Goal: Submit feedback/report problem: Submit feedback/report problem

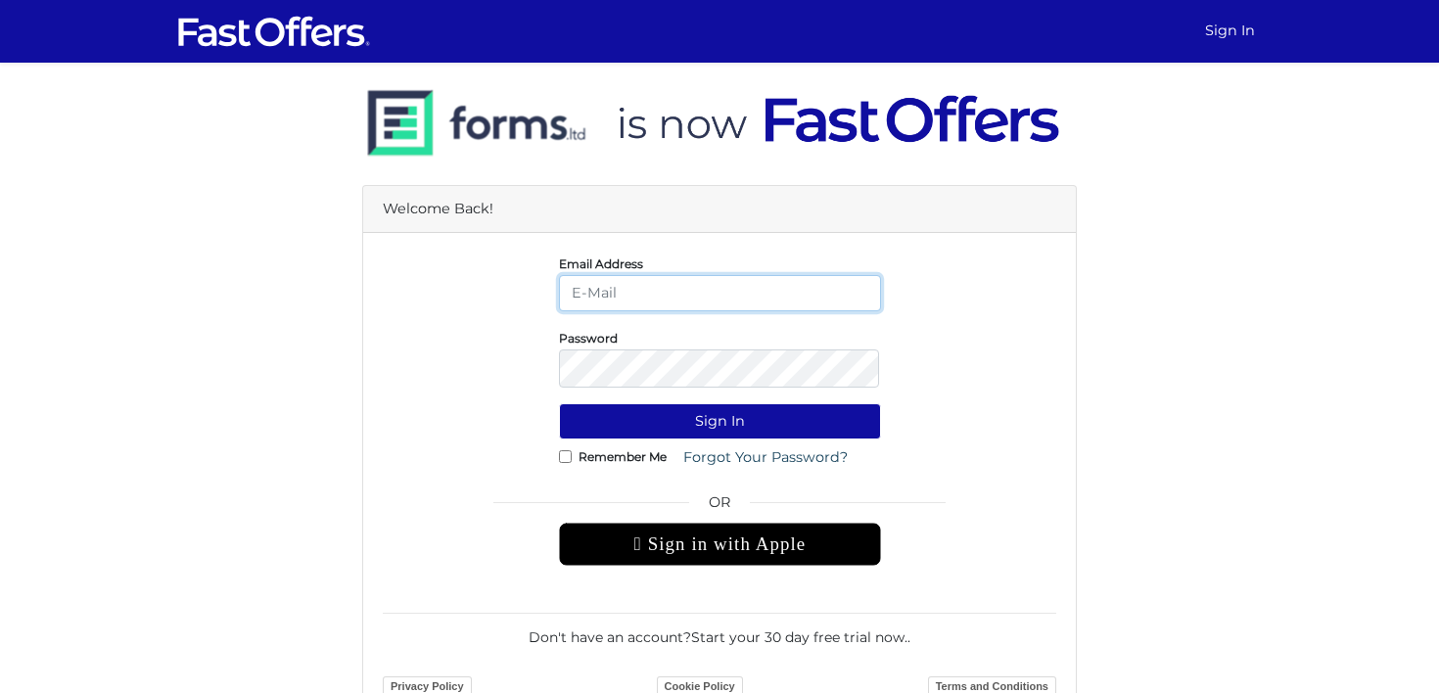
type input "[PERSON_NAME][EMAIL_ADDRESS][DOMAIN_NAME]"
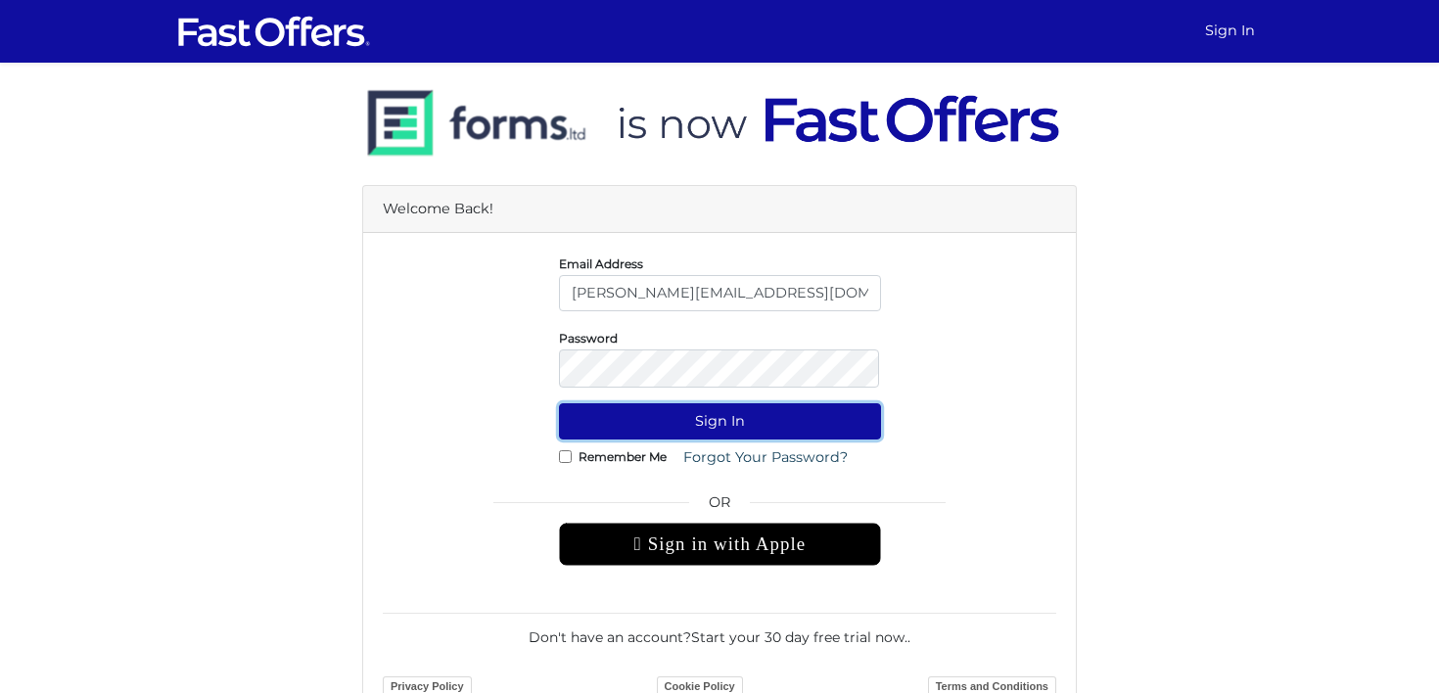
click at [704, 439] on button "Sign In" at bounding box center [720, 421] width 322 height 36
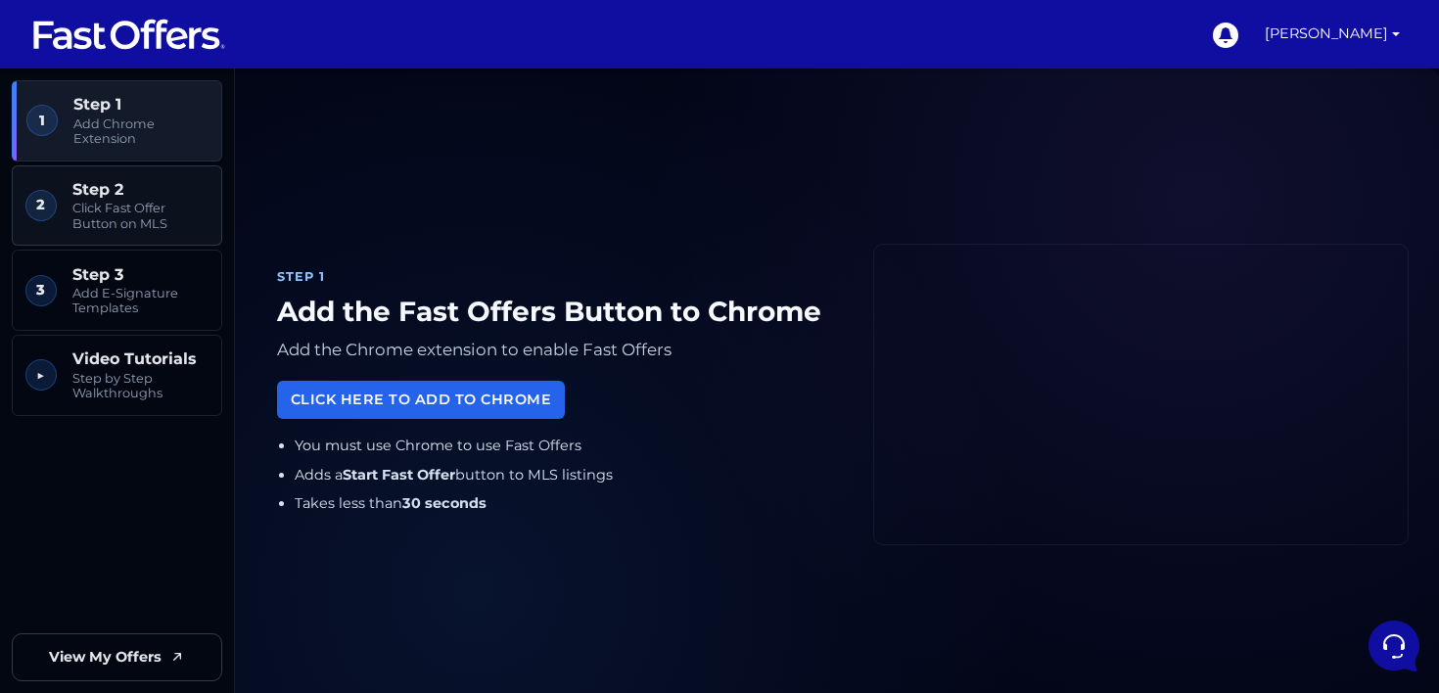
click at [114, 230] on span "Click Fast Offer Button on MLS" at bounding box center [140, 216] width 136 height 30
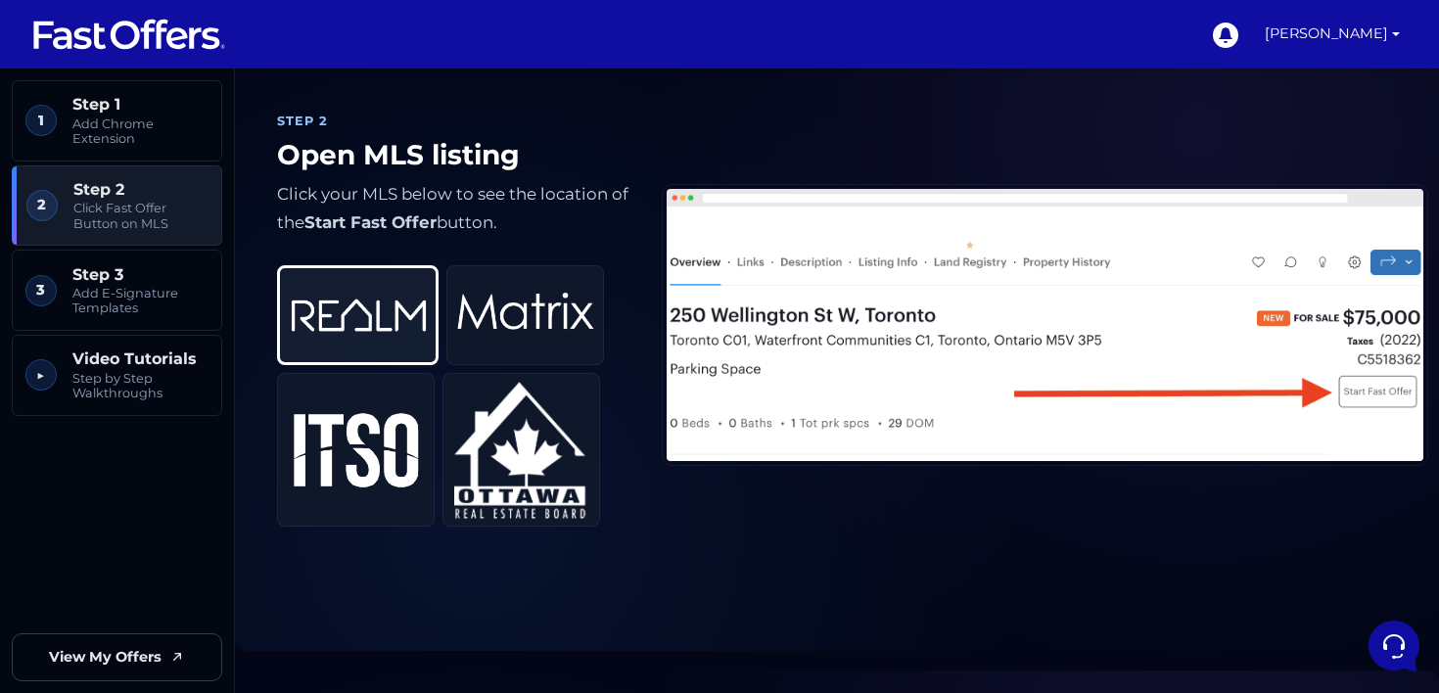
scroll to position [744, 0]
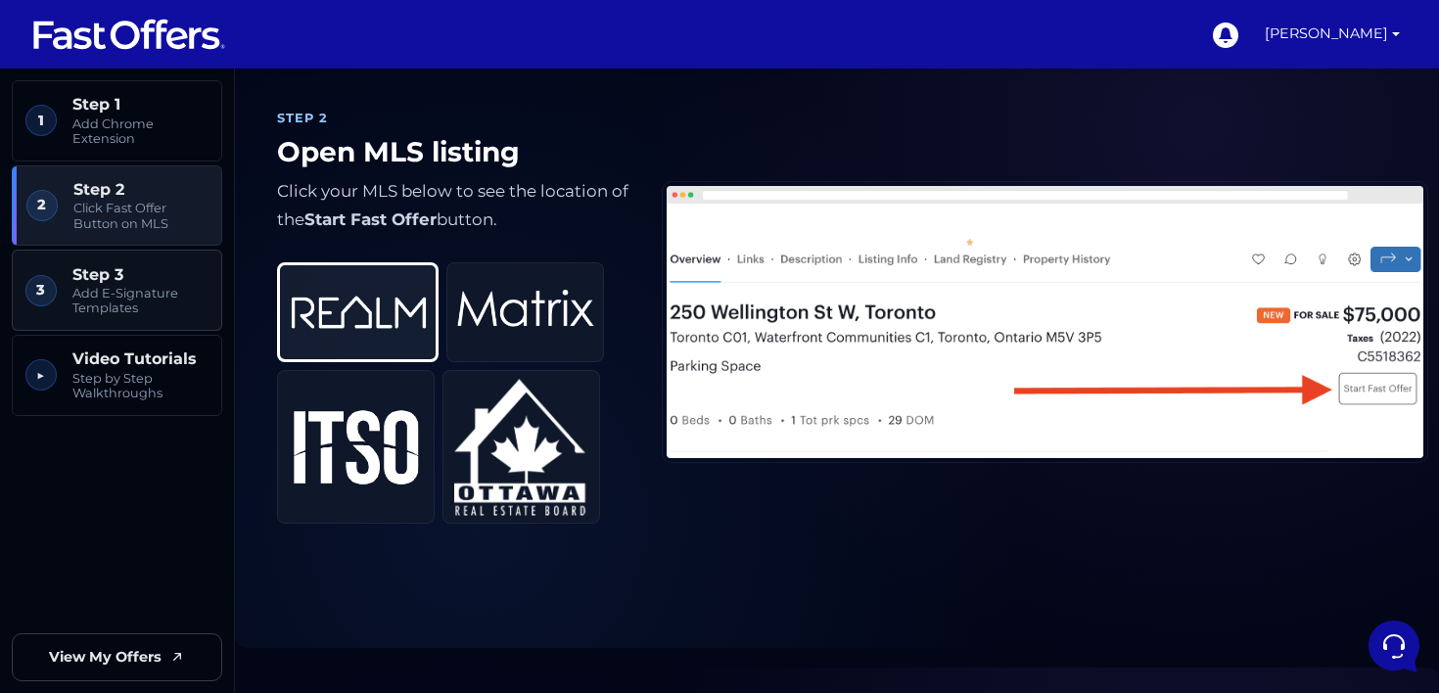
click at [104, 283] on span "Step 3" at bounding box center [140, 274] width 136 height 19
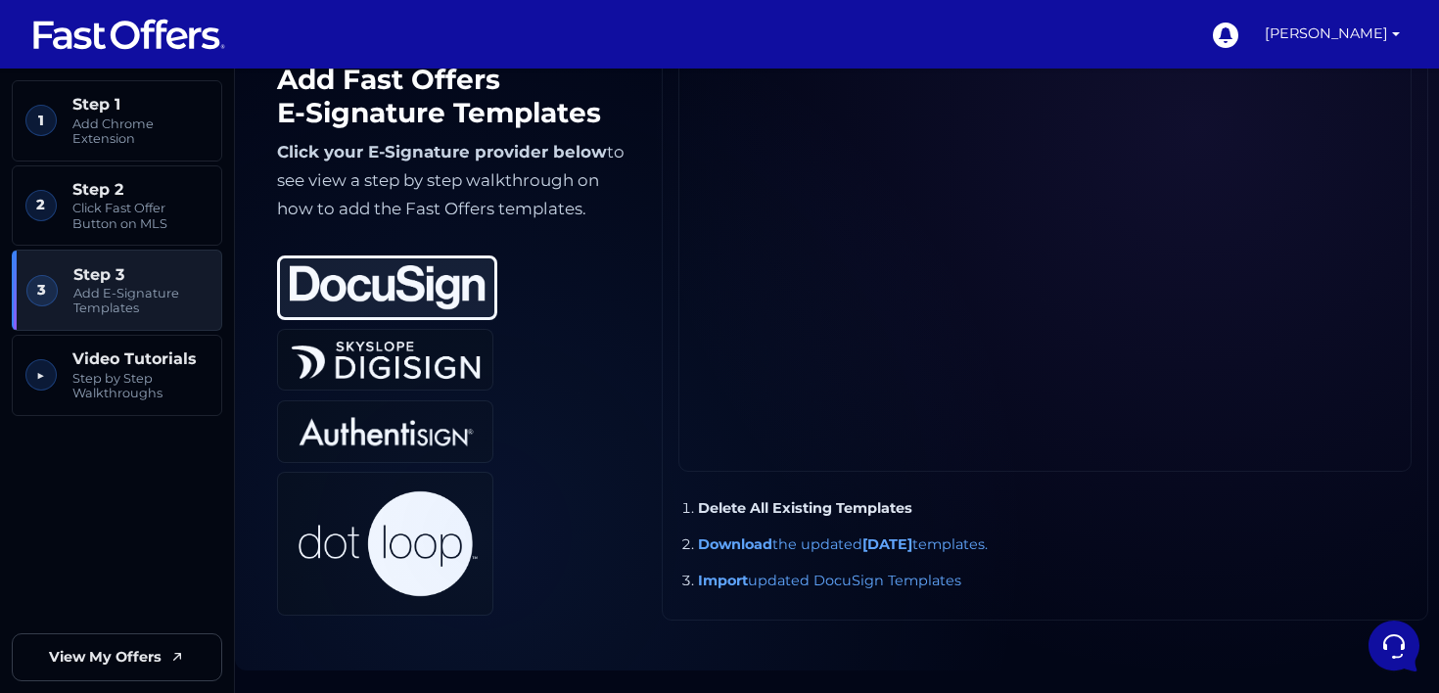
scroll to position [1419, 0]
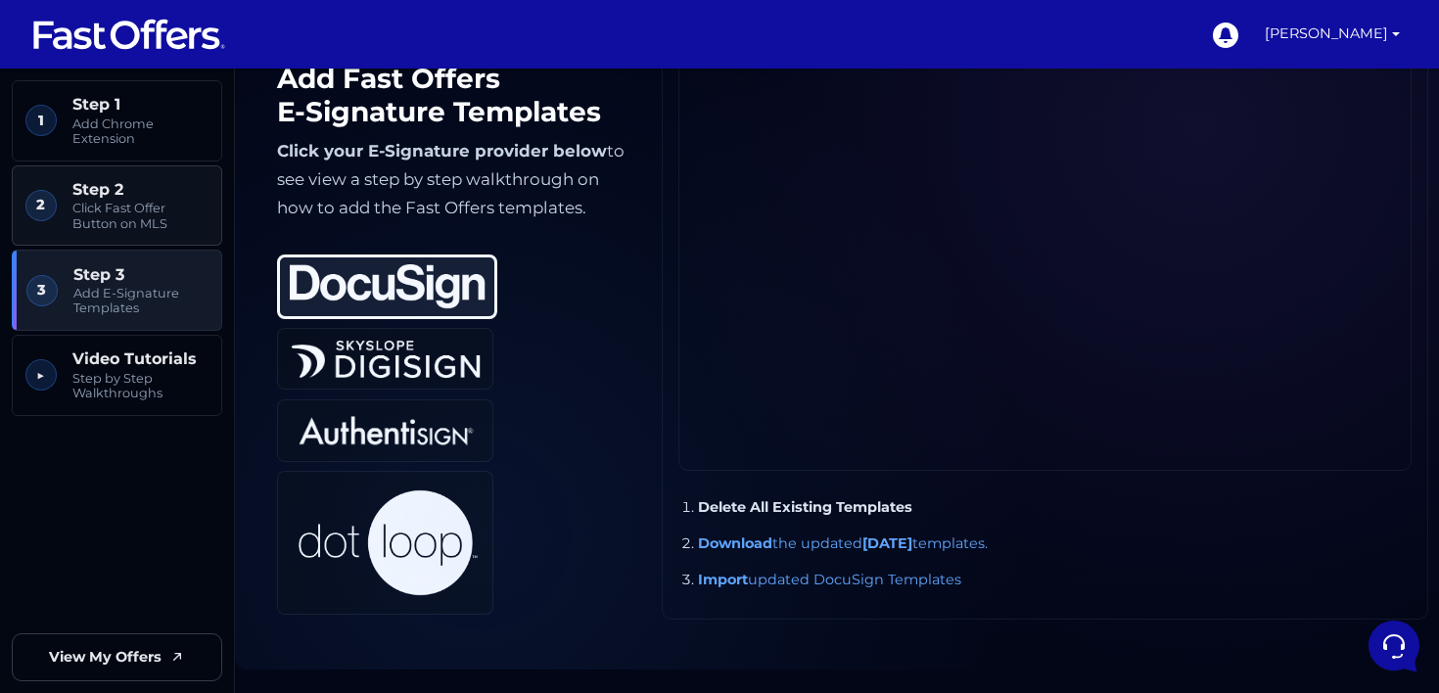
click at [109, 228] on span "Click Fast Offer Button on MLS" at bounding box center [140, 216] width 136 height 30
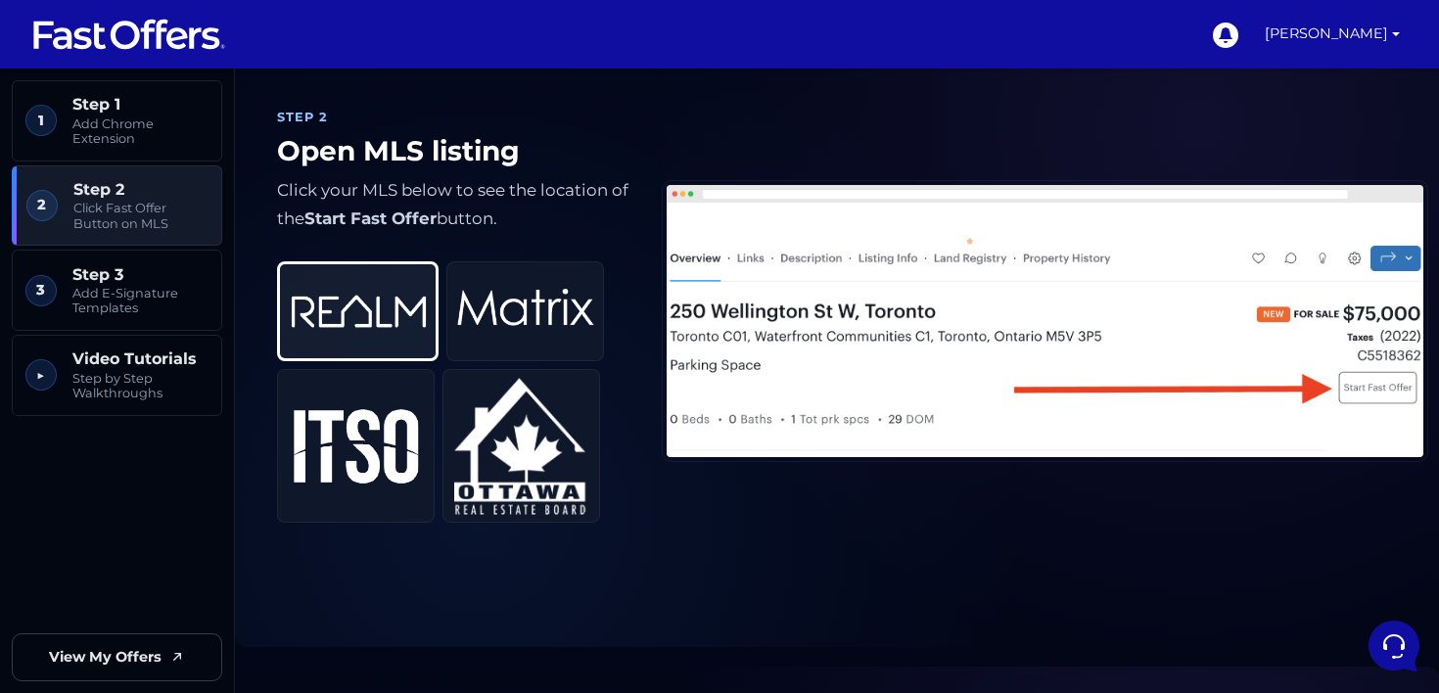
scroll to position [744, 0]
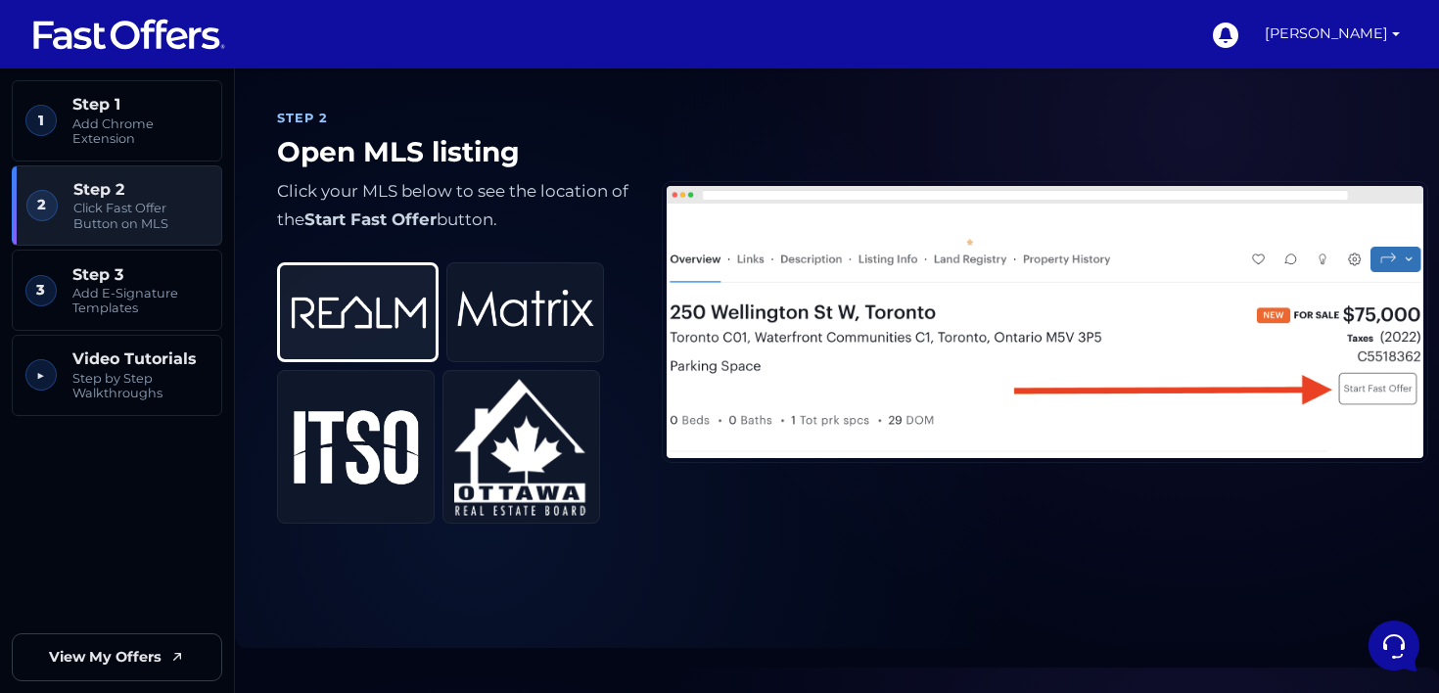
click at [418, 377] on div "REALM Matrix ITSO OREB" at bounding box center [453, 386] width 353 height 278
click at [542, 324] on img at bounding box center [525, 312] width 137 height 80
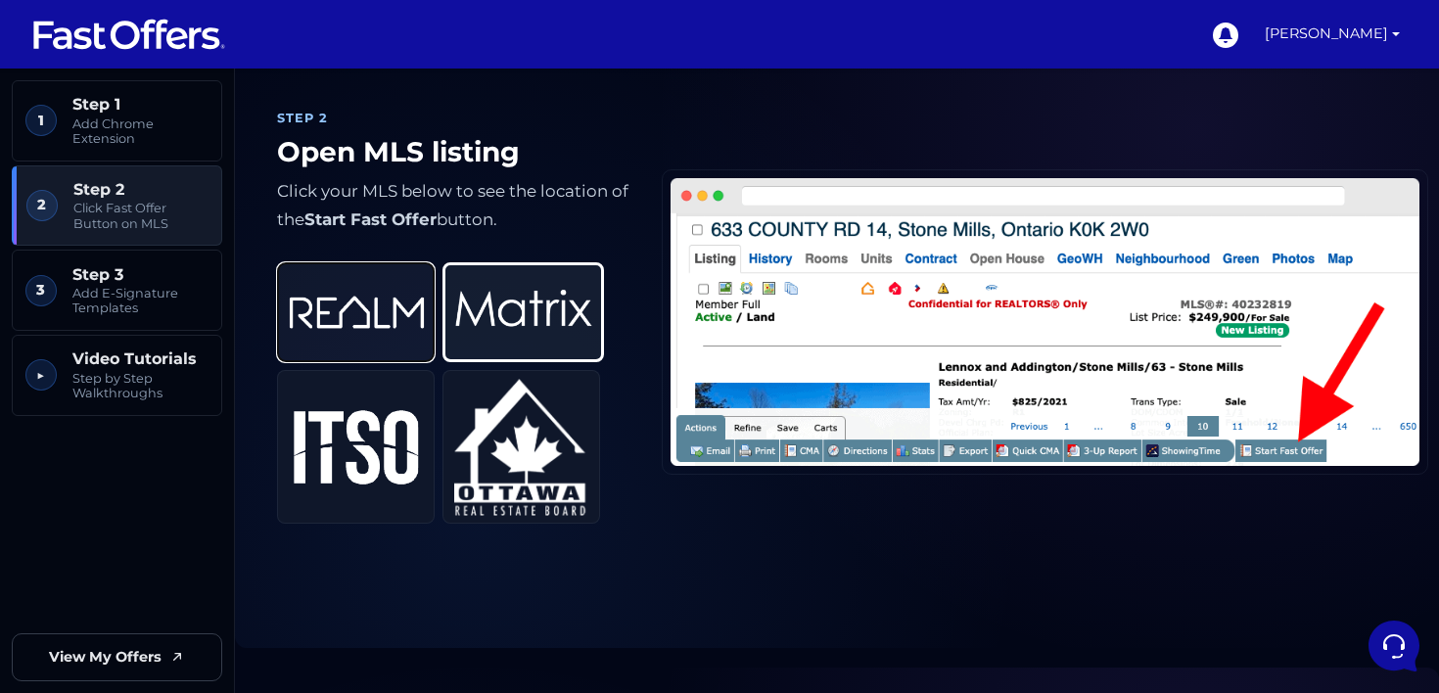
click at [398, 330] on img at bounding box center [356, 312] width 137 height 80
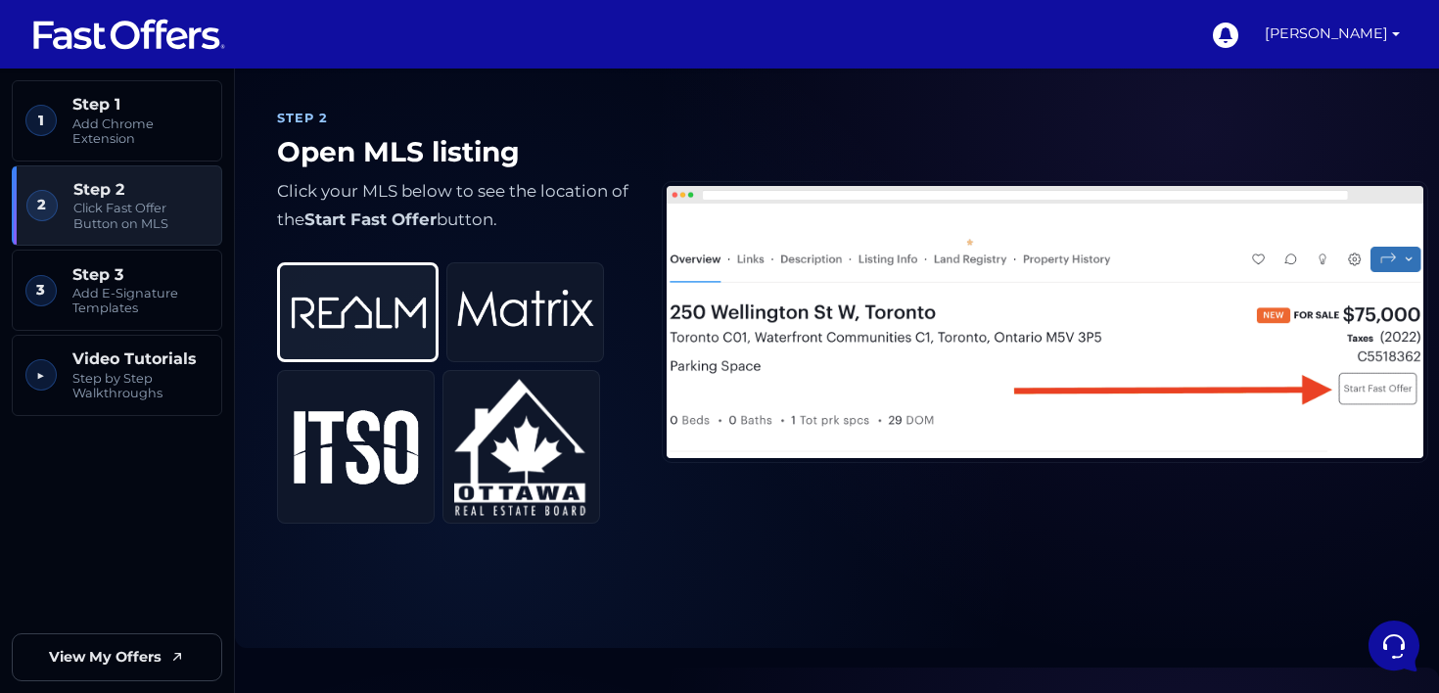
click at [1394, 273] on img at bounding box center [1044, 322] width 764 height 281
click at [1377, 641] on icon at bounding box center [1391, 643] width 51 height 51
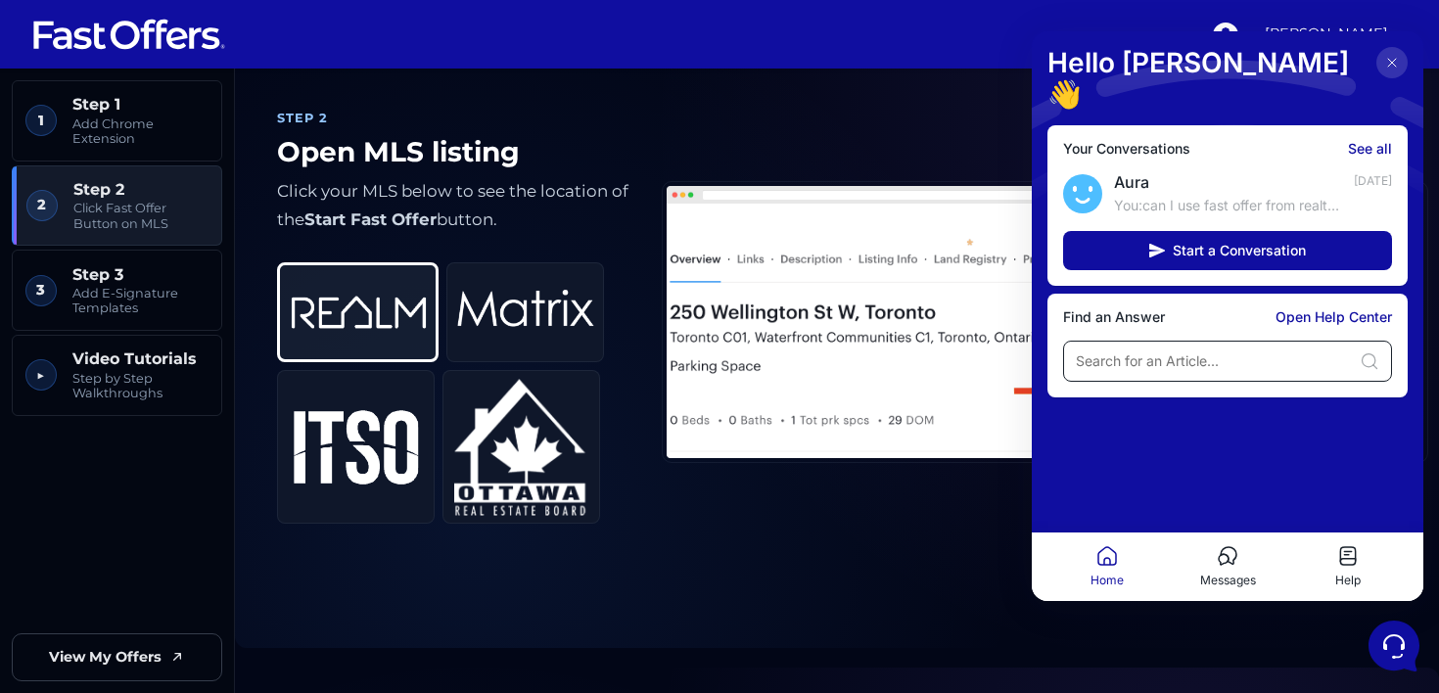
click at [1150, 351] on input at bounding box center [1213, 361] width 276 height 20
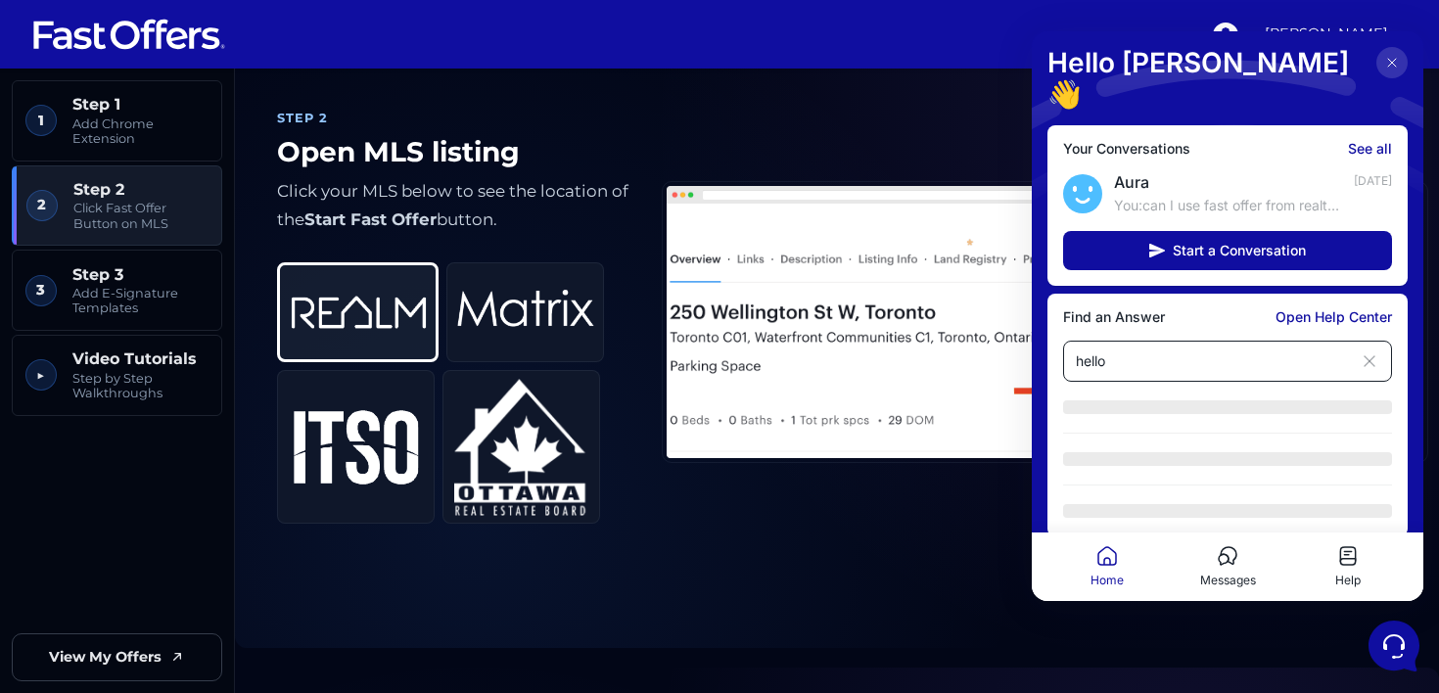
type input "hello"
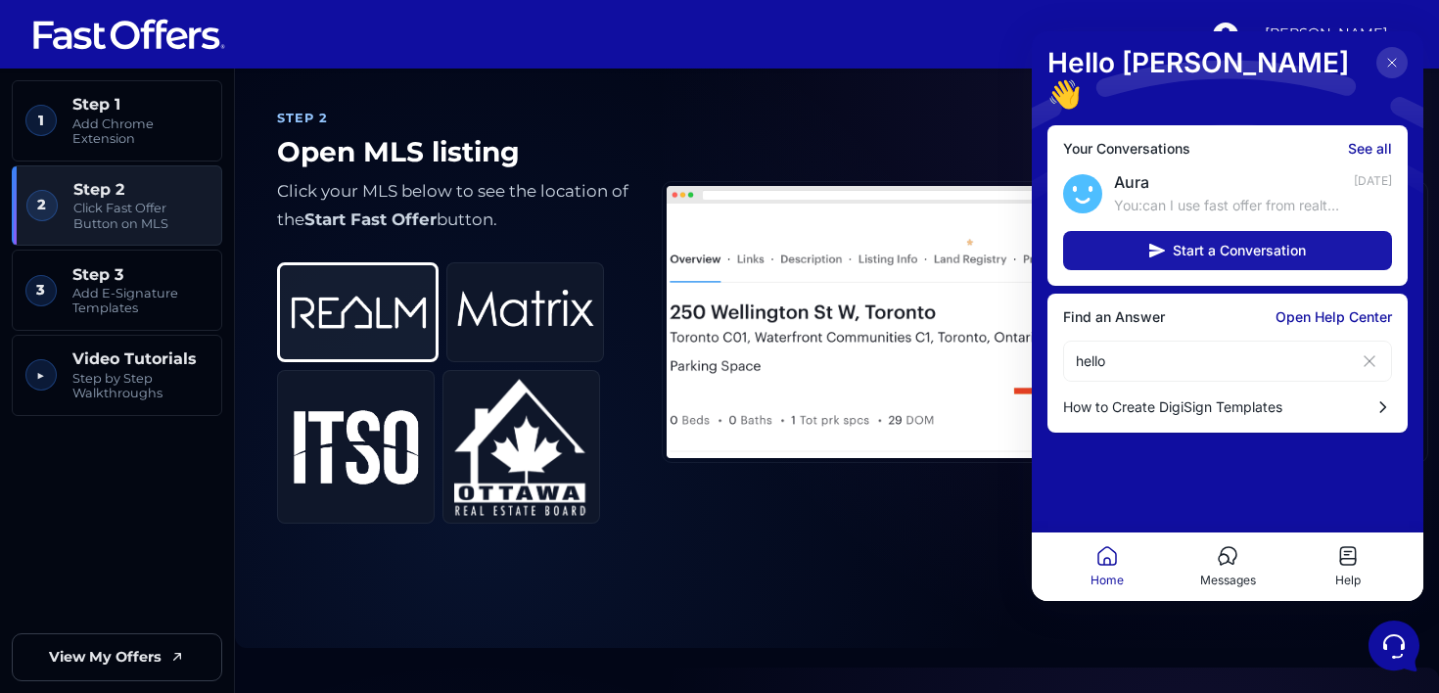
click at [1208, 243] on span "Start a Conversation" at bounding box center [1238, 251] width 133 height 16
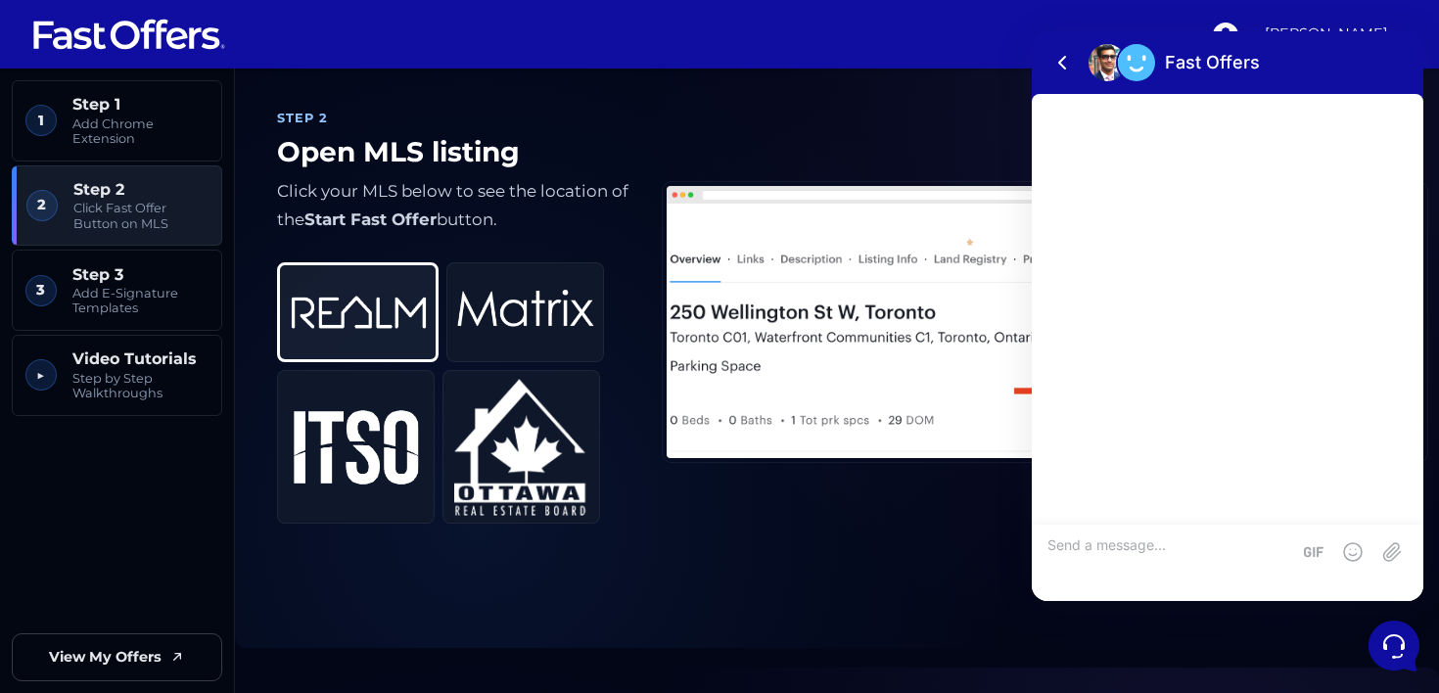
type textarea "a"
type textarea "speak with an agent"
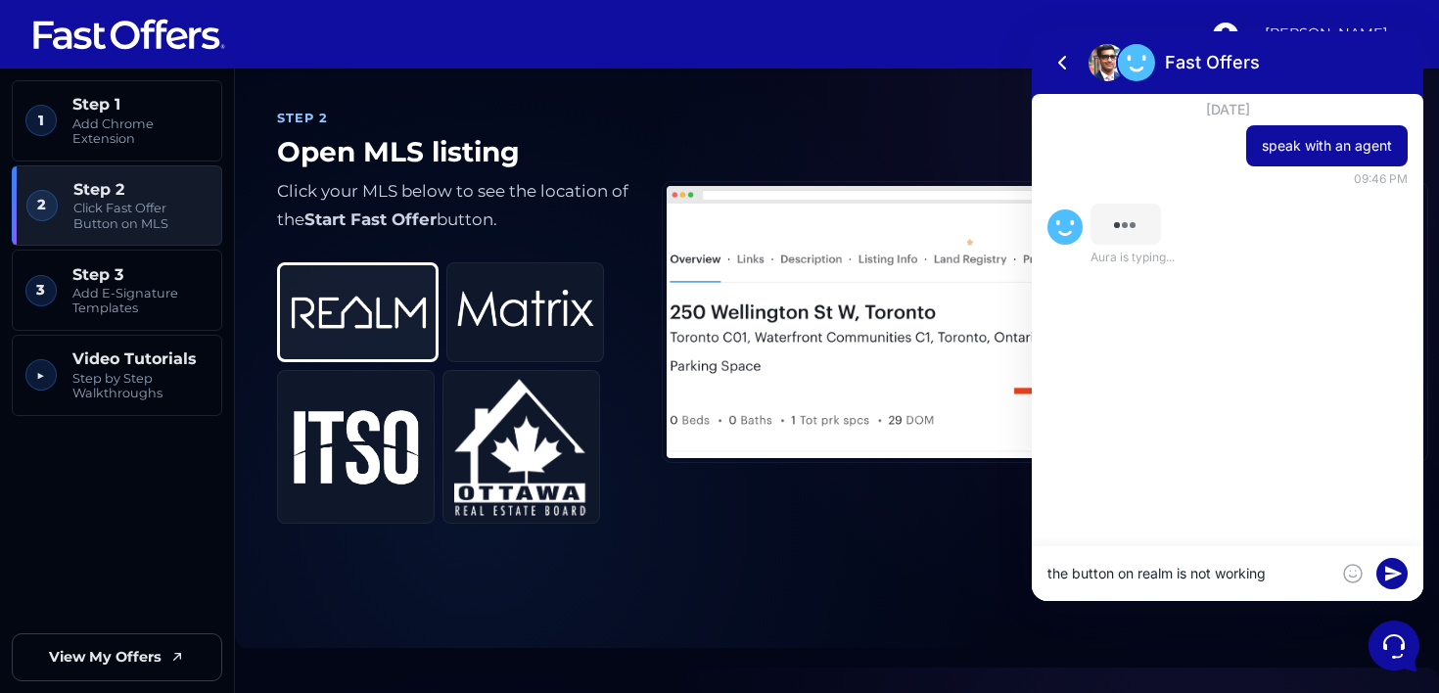
type textarea "the button on realm is not working"
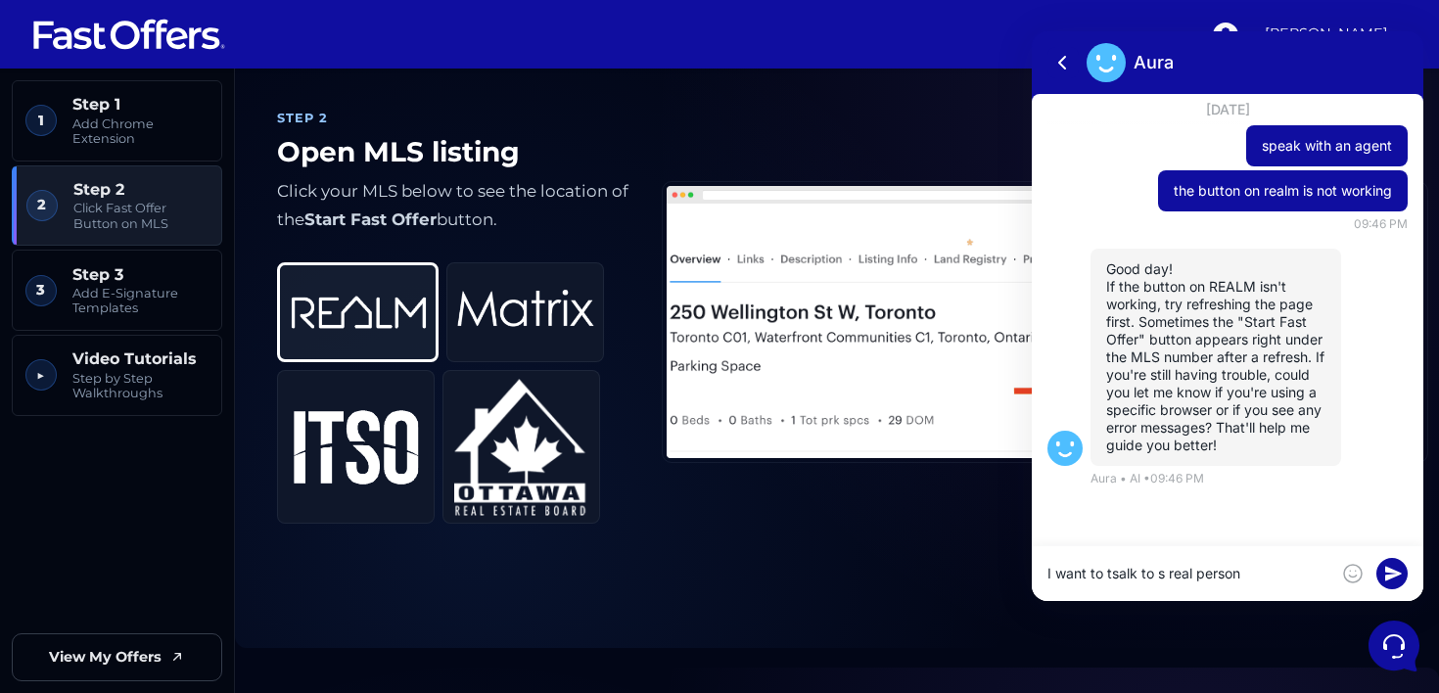
type textarea "I want to tsalk to s real person"
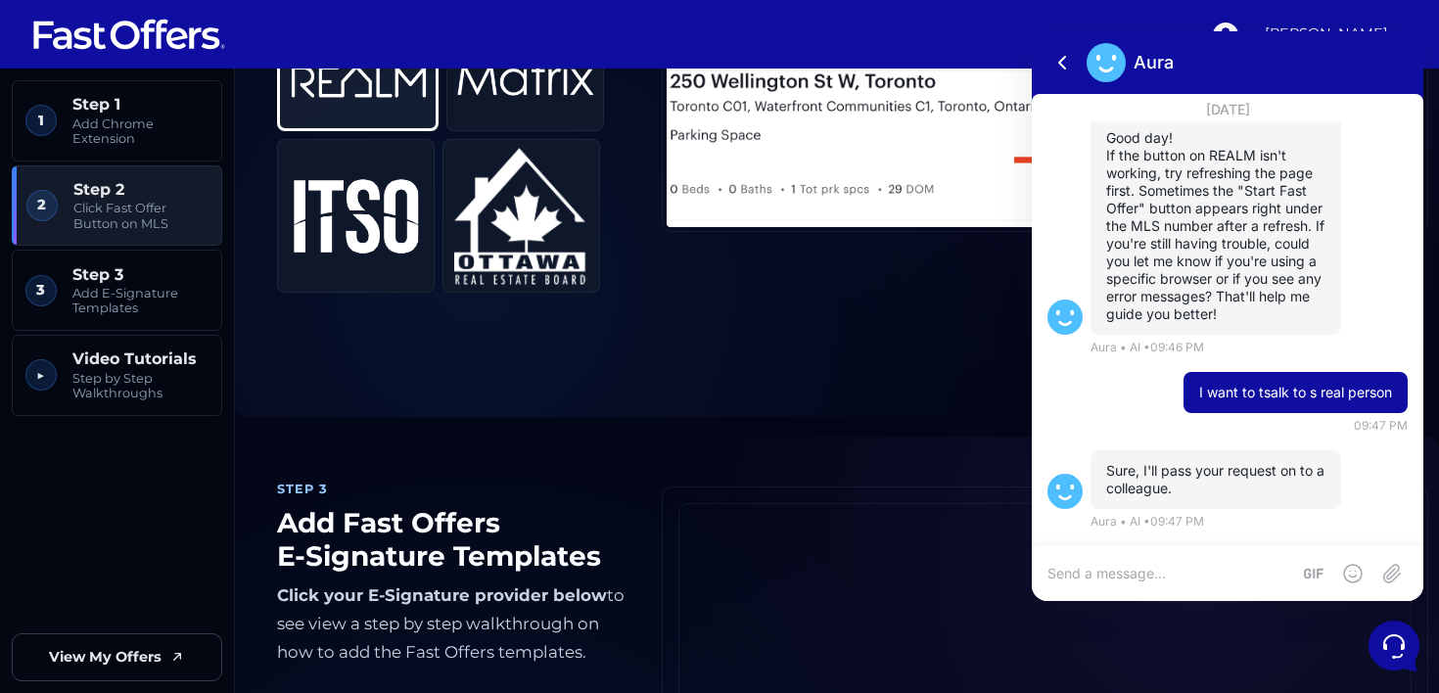
scroll to position [979, 0]
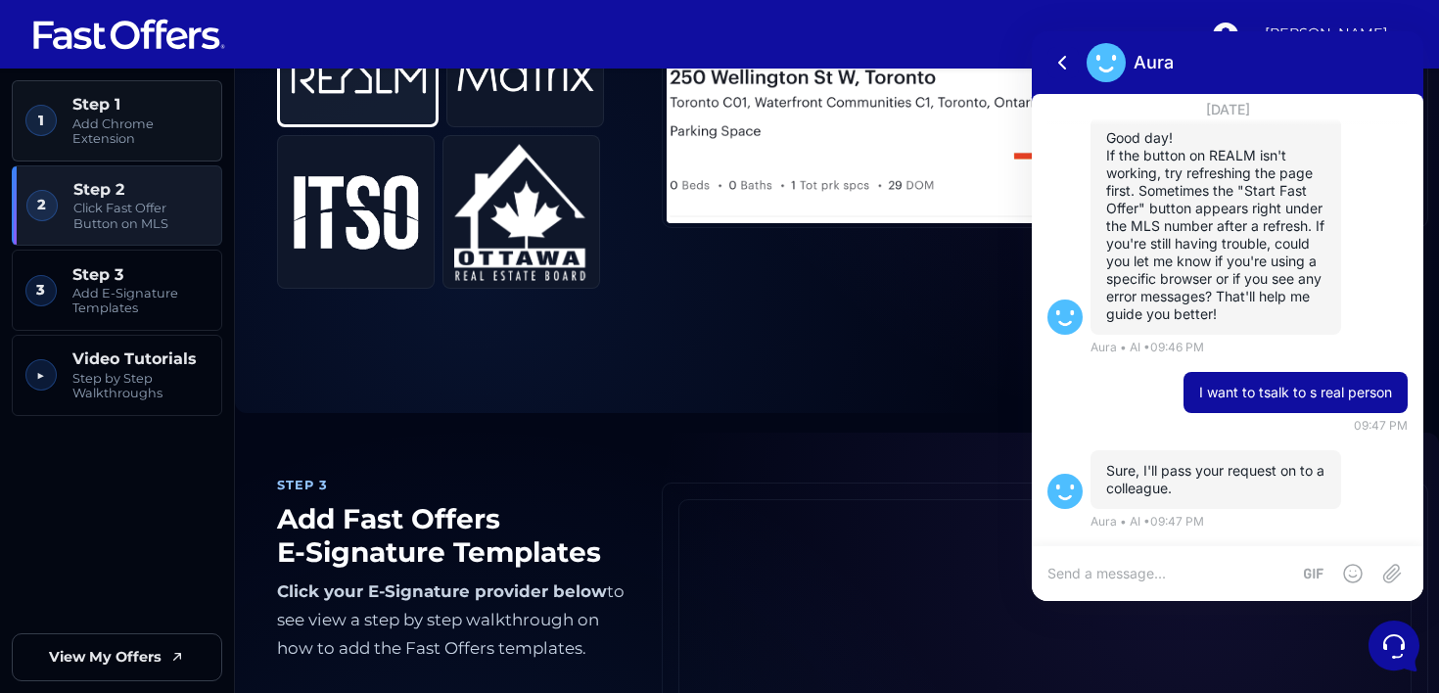
click at [65, 137] on link "1 Step 1 Add Chrome Extension" at bounding box center [117, 120] width 210 height 81
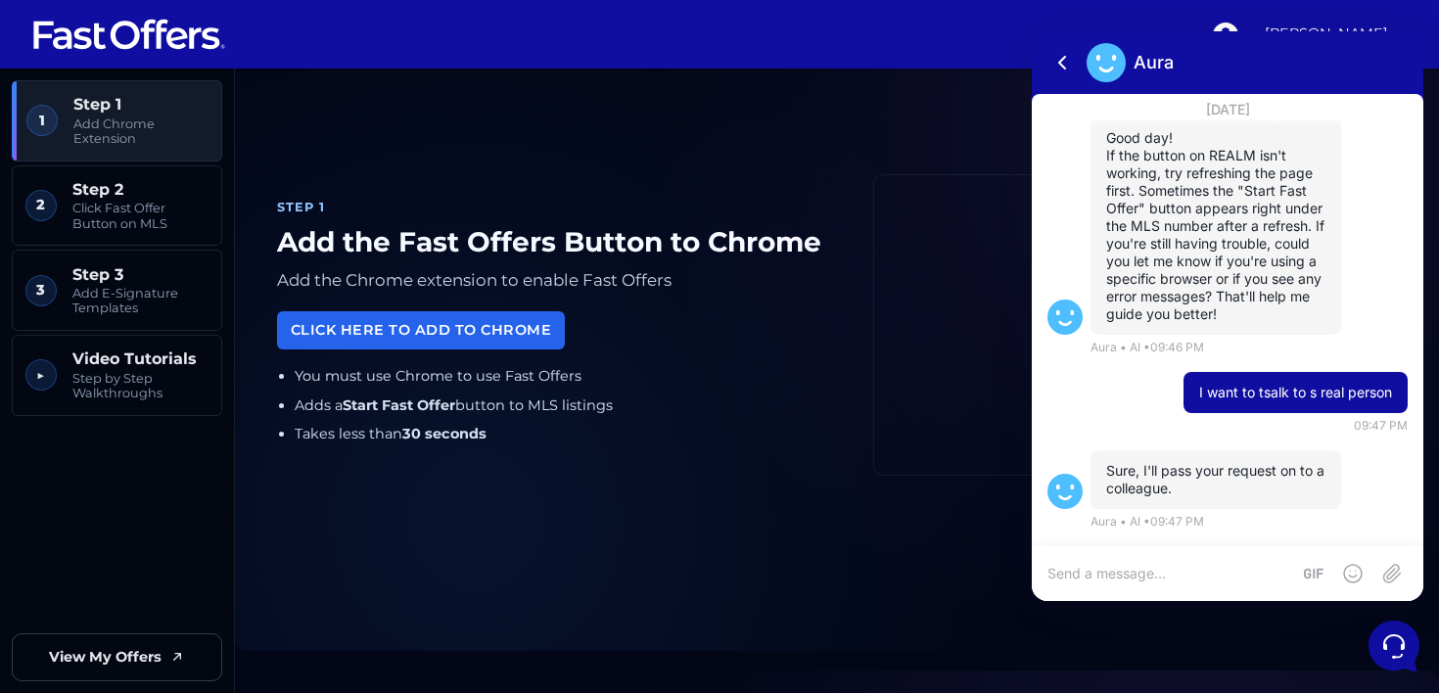
scroll to position [69, 0]
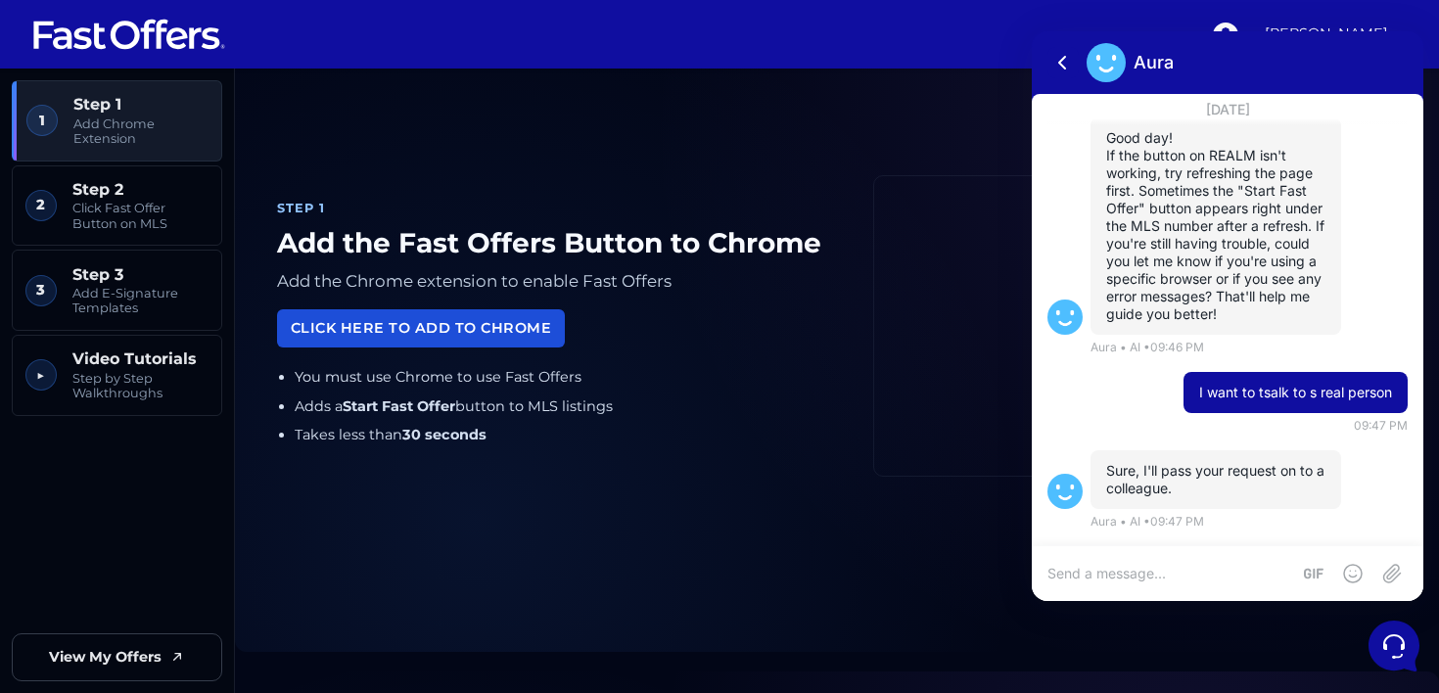
click at [412, 347] on link "Click Here to Add to Chrome" at bounding box center [421, 328] width 288 height 38
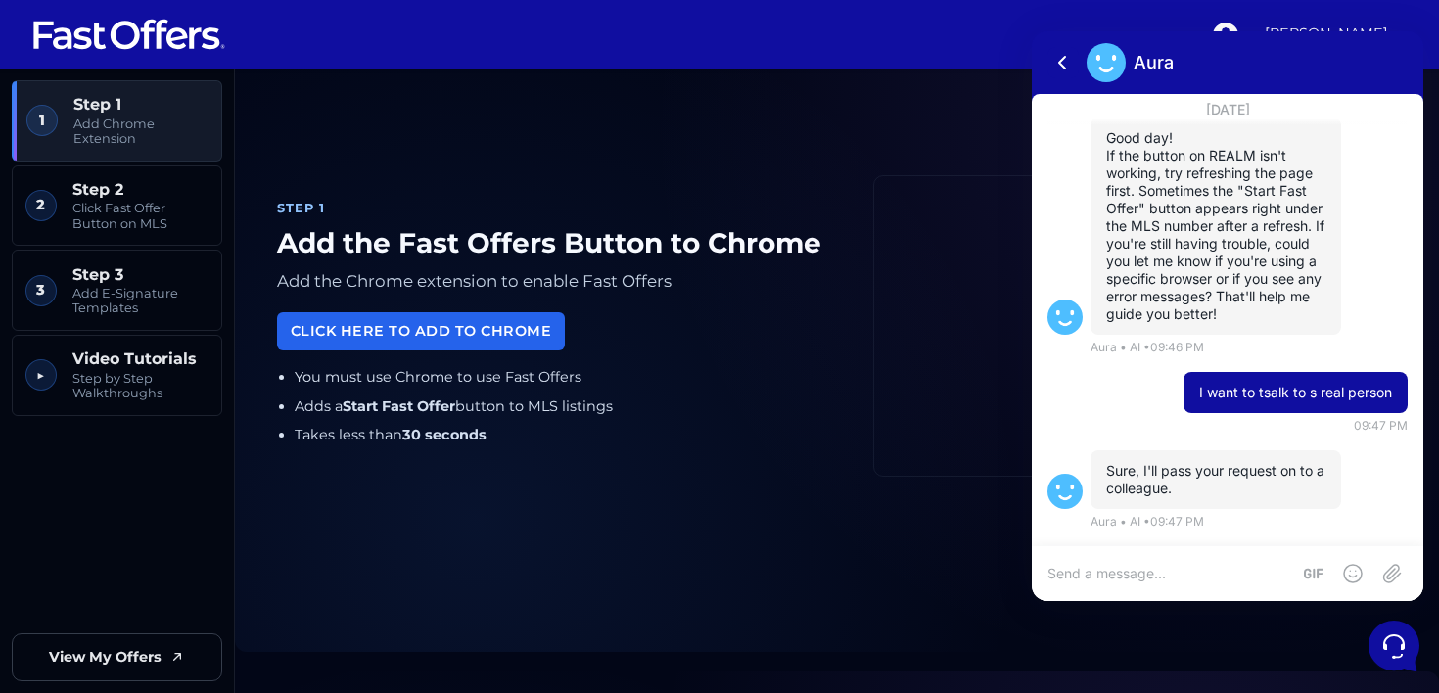
click at [1124, 571] on textarea at bounding box center [1168, 574] width 243 height 18
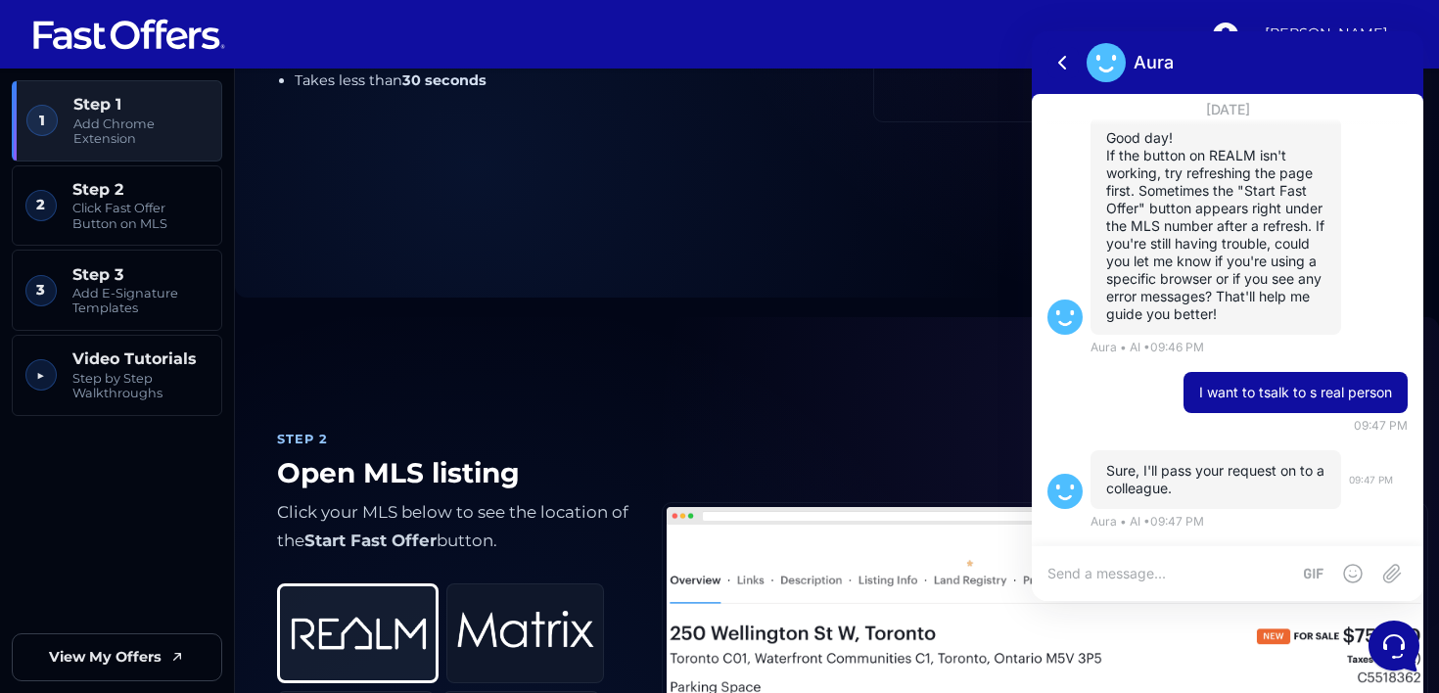
scroll to position [426, 0]
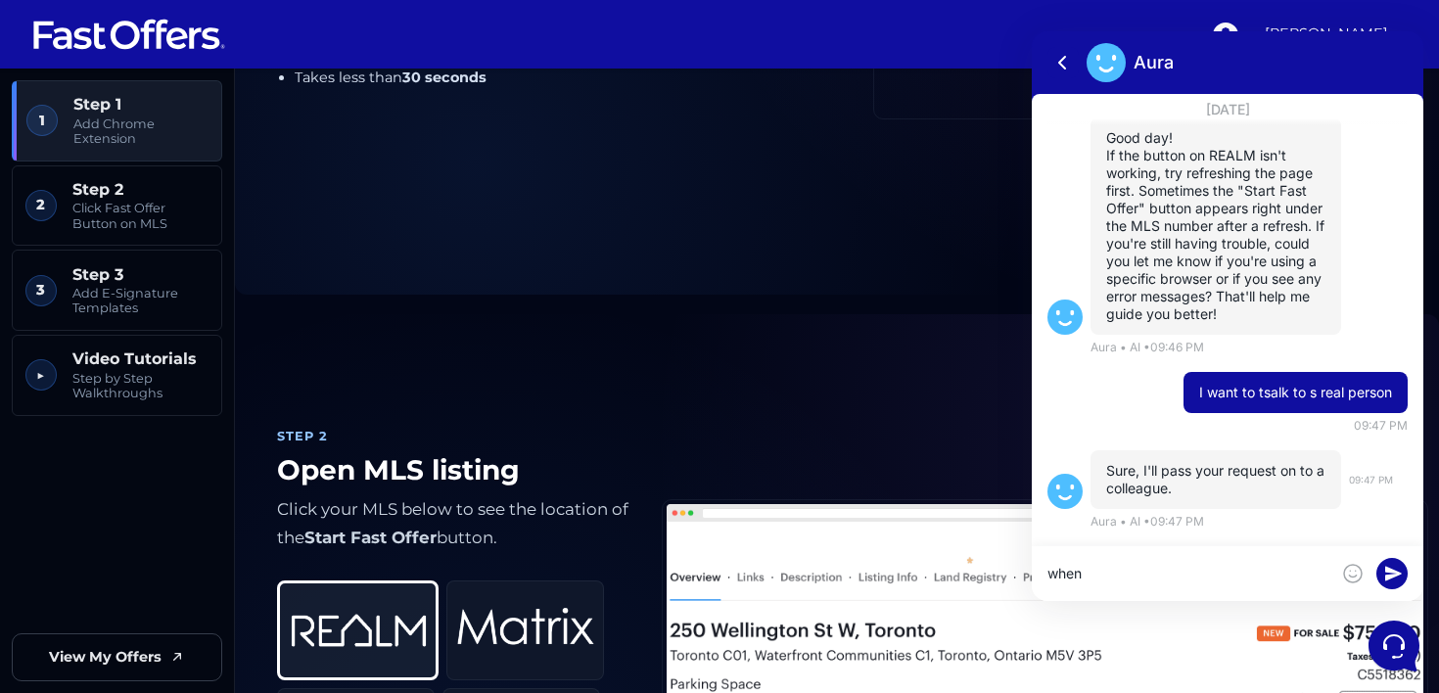
type textarea "when"
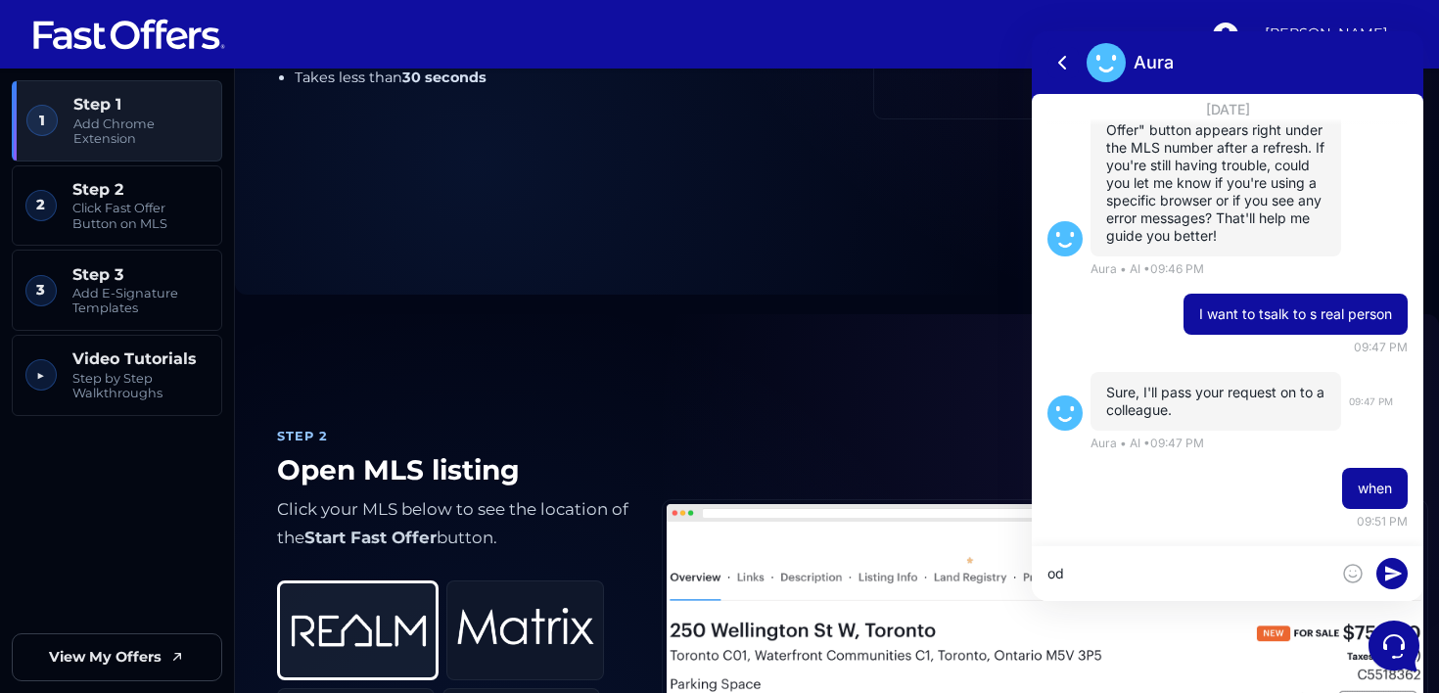
type textarea "o"
type textarea "todaY"
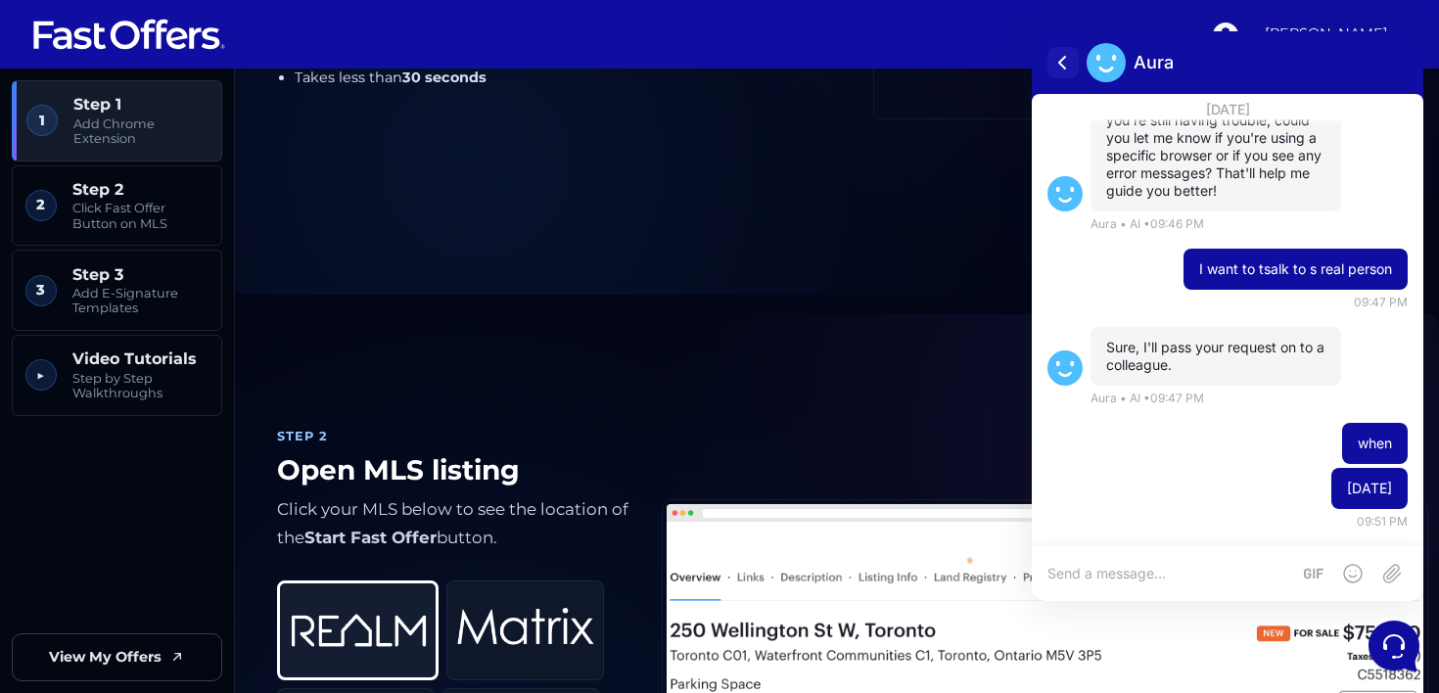
click at [1060, 63] on icon at bounding box center [1062, 63] width 6 height 12
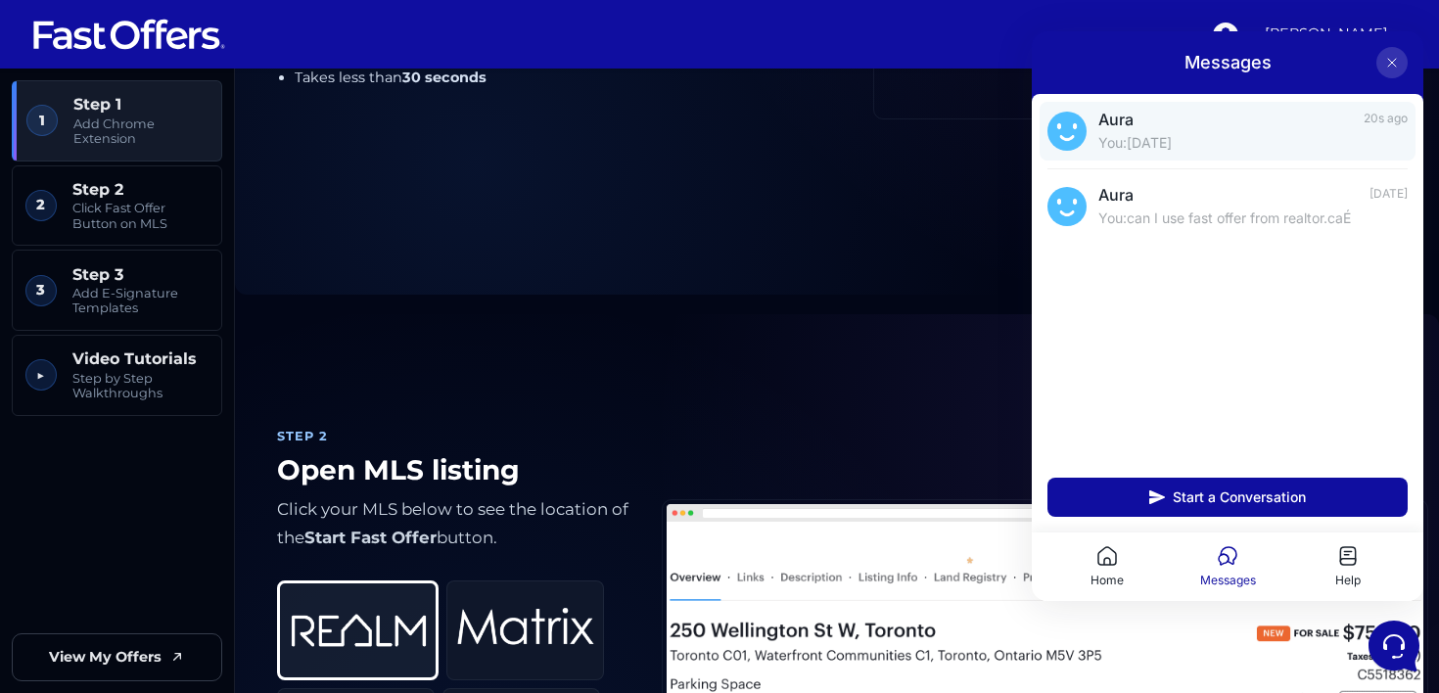
click at [1182, 112] on span "Aura" at bounding box center [1224, 120] width 253 height 20
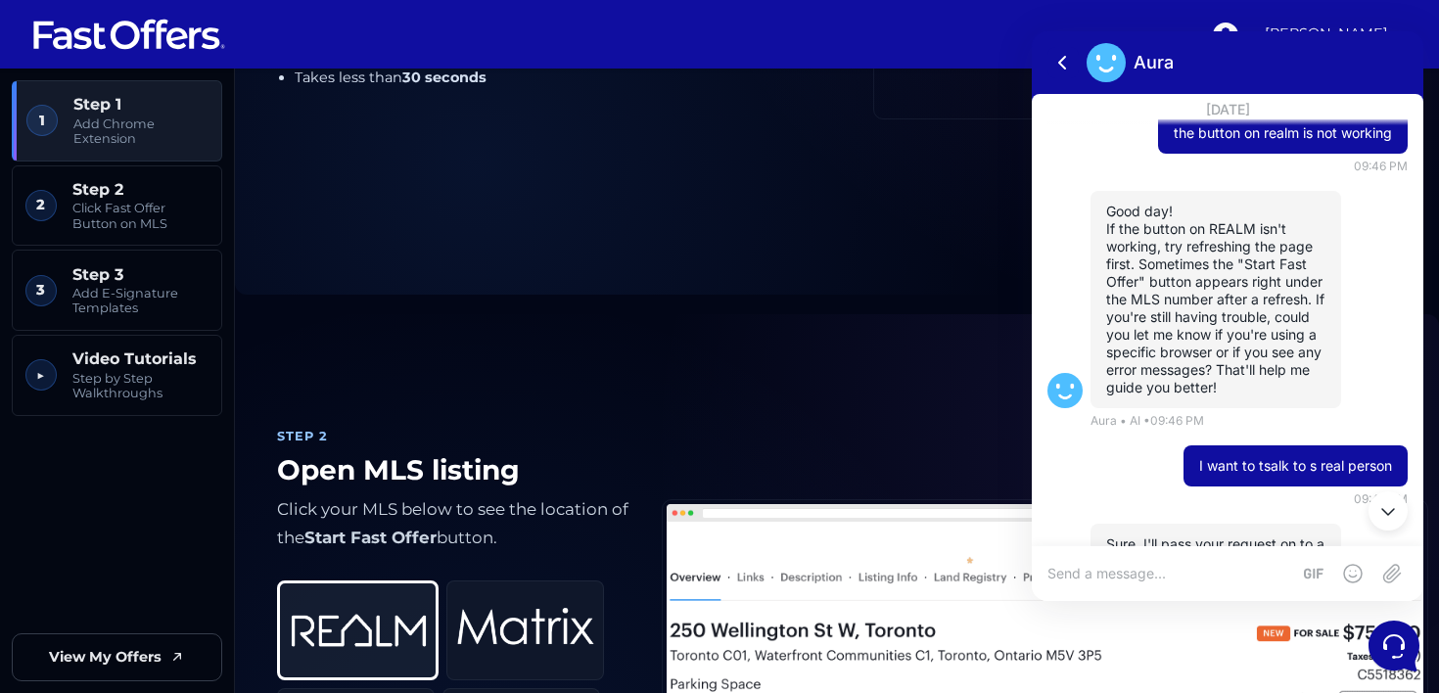
scroll to position [0, 0]
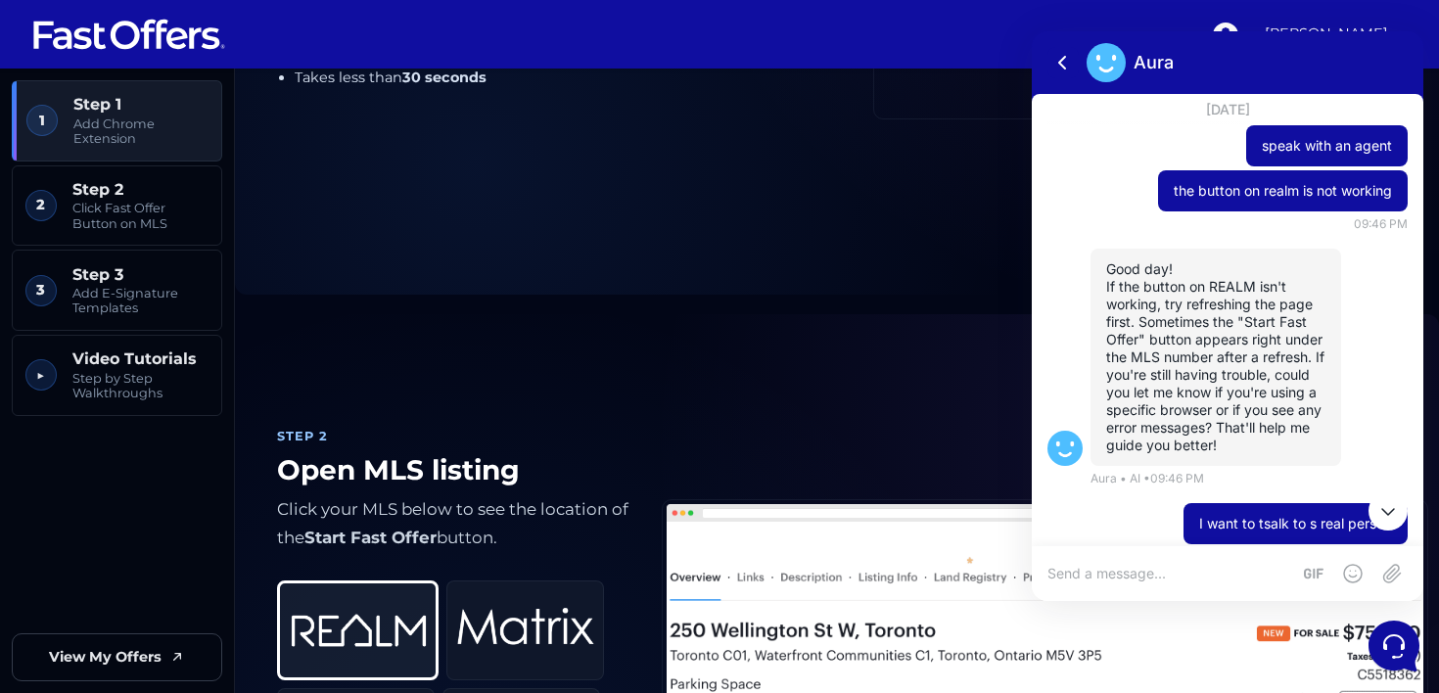
click at [1385, 516] on icon at bounding box center [1387, 510] width 23 height 23
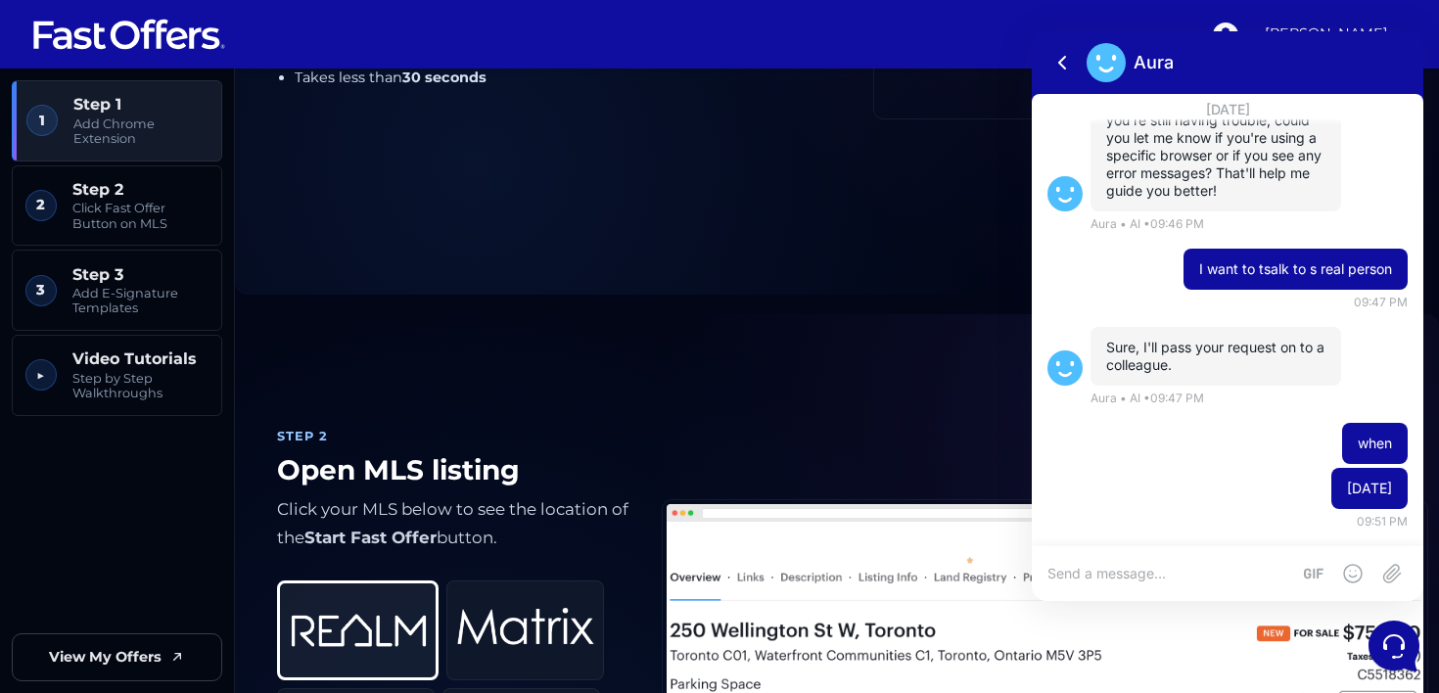
scroll to position [272, 0]
click at [1066, 61] on icon at bounding box center [1062, 62] width 23 height 23
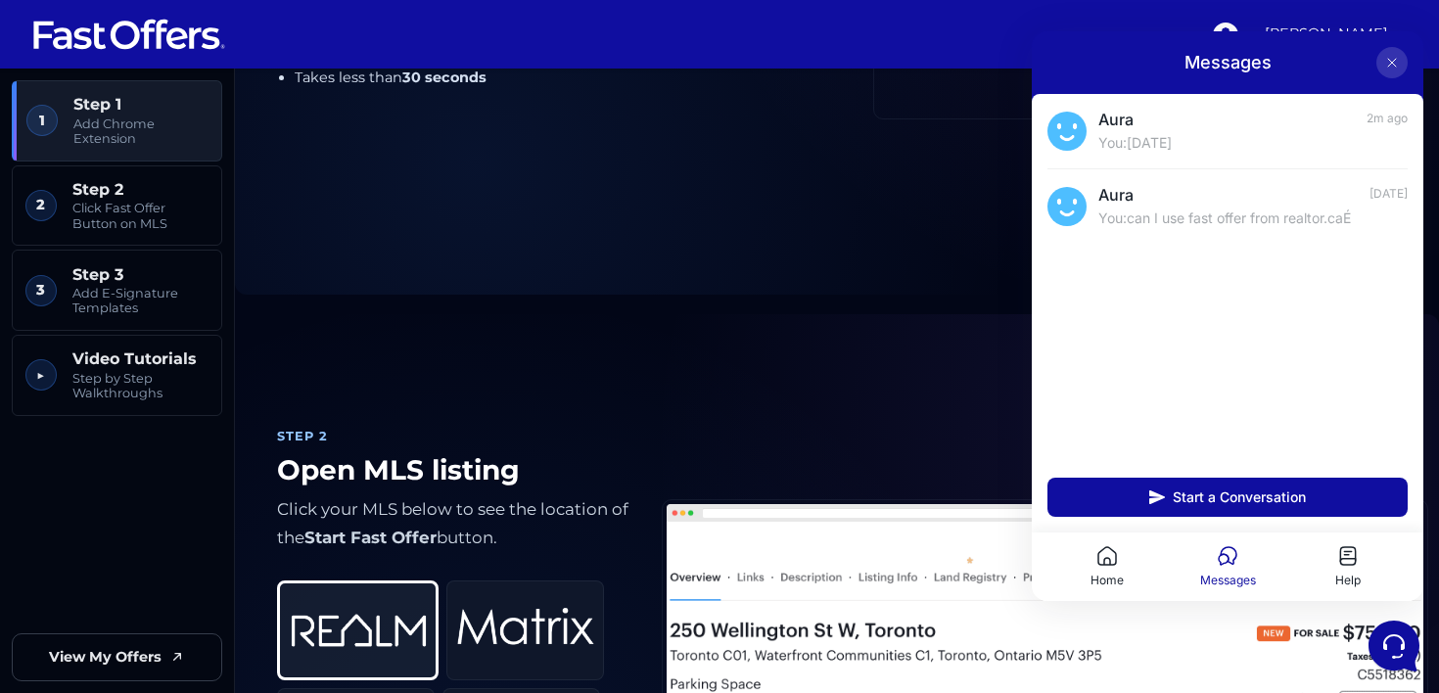
click at [1399, 72] on button at bounding box center [1391, 62] width 31 height 31
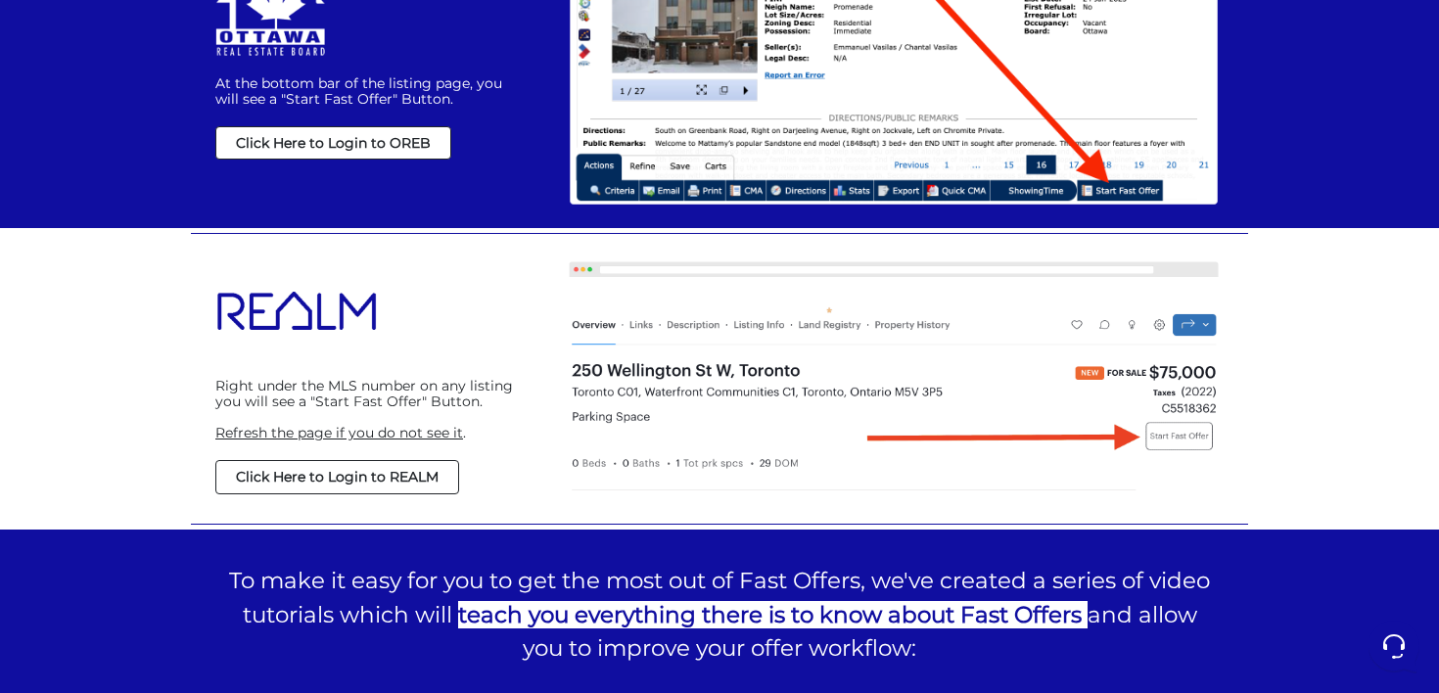
scroll to position [1487, 0]
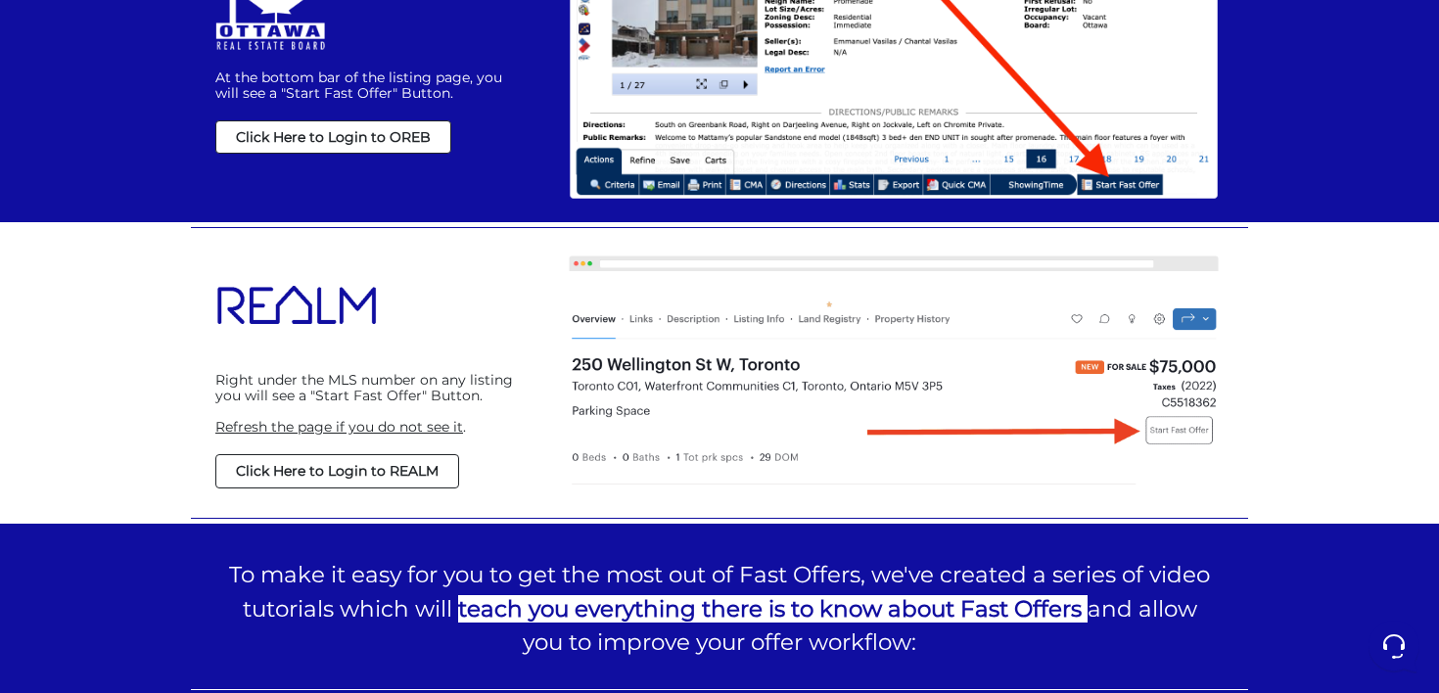
click at [324, 476] on strong "Click Here to Login to REALM" at bounding box center [337, 471] width 203 height 18
